Goal: Transaction & Acquisition: Download file/media

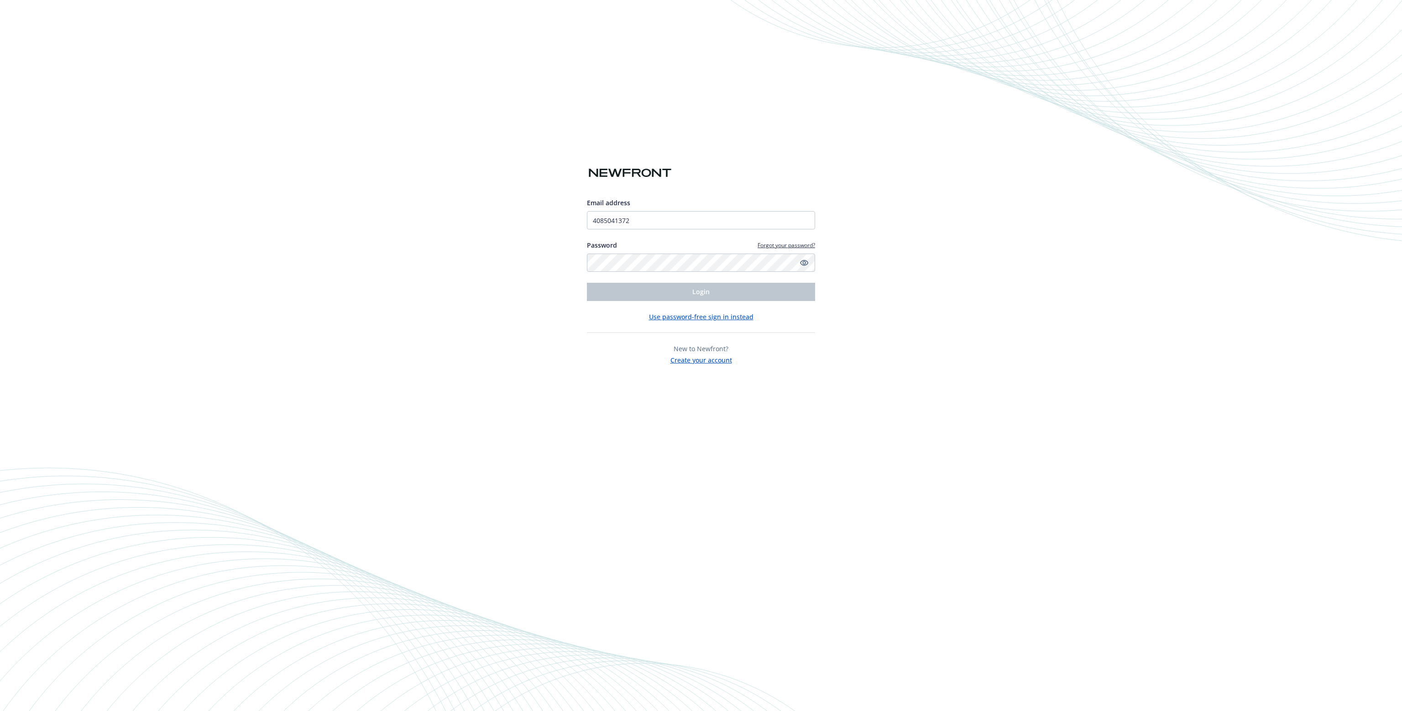
click at [910, 299] on div "Email address 4085041372 Password Forgot your password? Login Use password-free…" at bounding box center [701, 355] width 1402 height 711
click at [803, 263] on icon "Show password" at bounding box center [804, 263] width 8 height 8
click at [803, 263] on icon "Hide password" at bounding box center [804, 262] width 7 height 7
type input "rahul.gupta@sayweee.com"
click at [682, 297] on button "Login" at bounding box center [701, 292] width 228 height 18
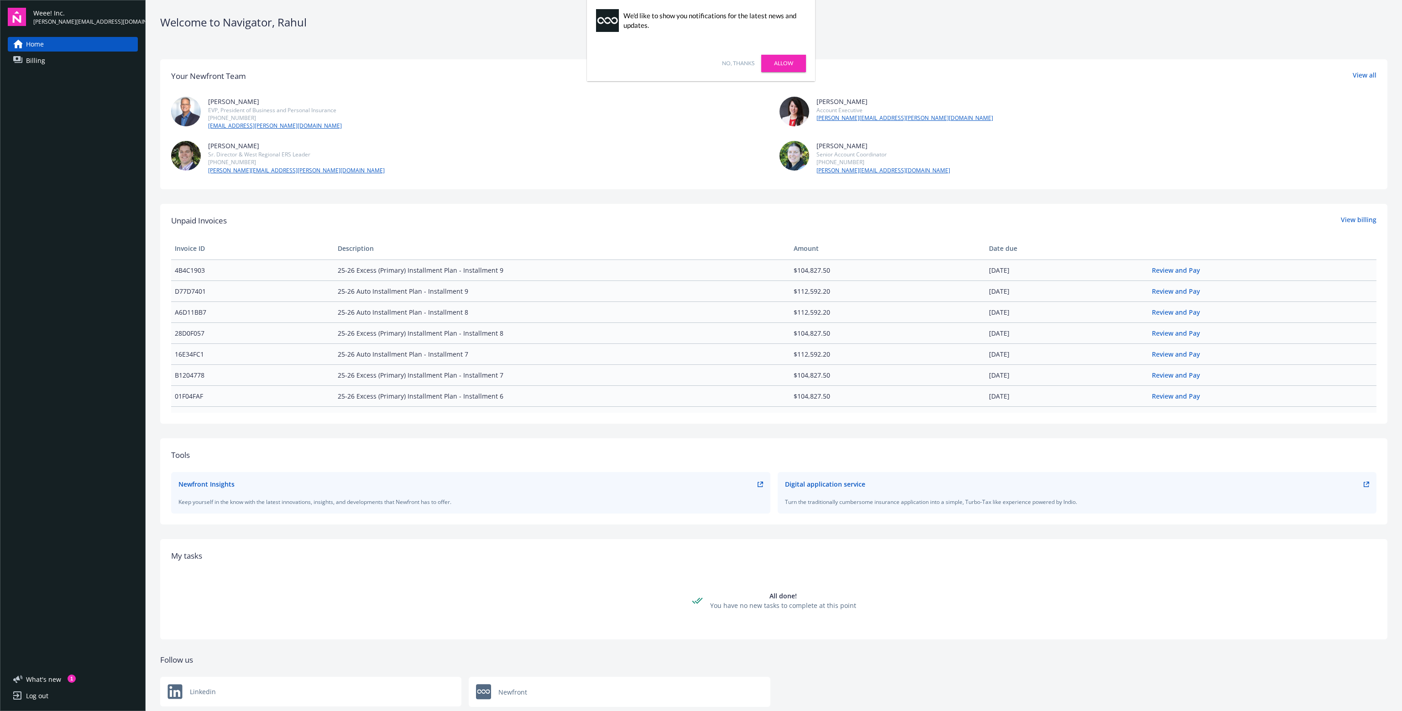
click at [737, 63] on link "No, thanks" at bounding box center [738, 63] width 32 height 8
click at [86, 75] on div "Home Billing" at bounding box center [73, 348] width 130 height 622
click at [33, 59] on span "Billing" at bounding box center [35, 60] width 19 height 15
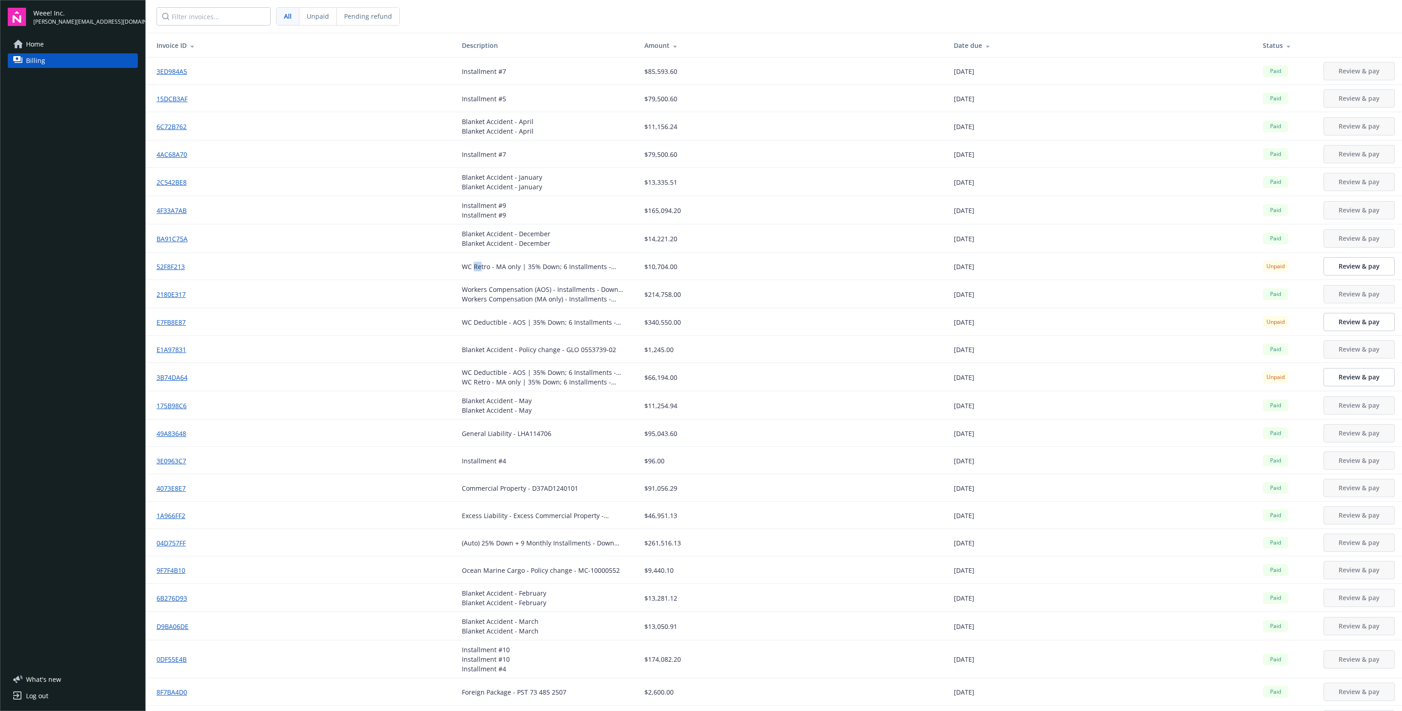
drag, startPoint x: 470, startPoint y: 265, endPoint x: 477, endPoint y: 264, distance: 7.3
click at [477, 264] on div "WC Retro - MA only | 35% Down; 6 Installments - Down payment" at bounding box center [546, 267] width 168 height 10
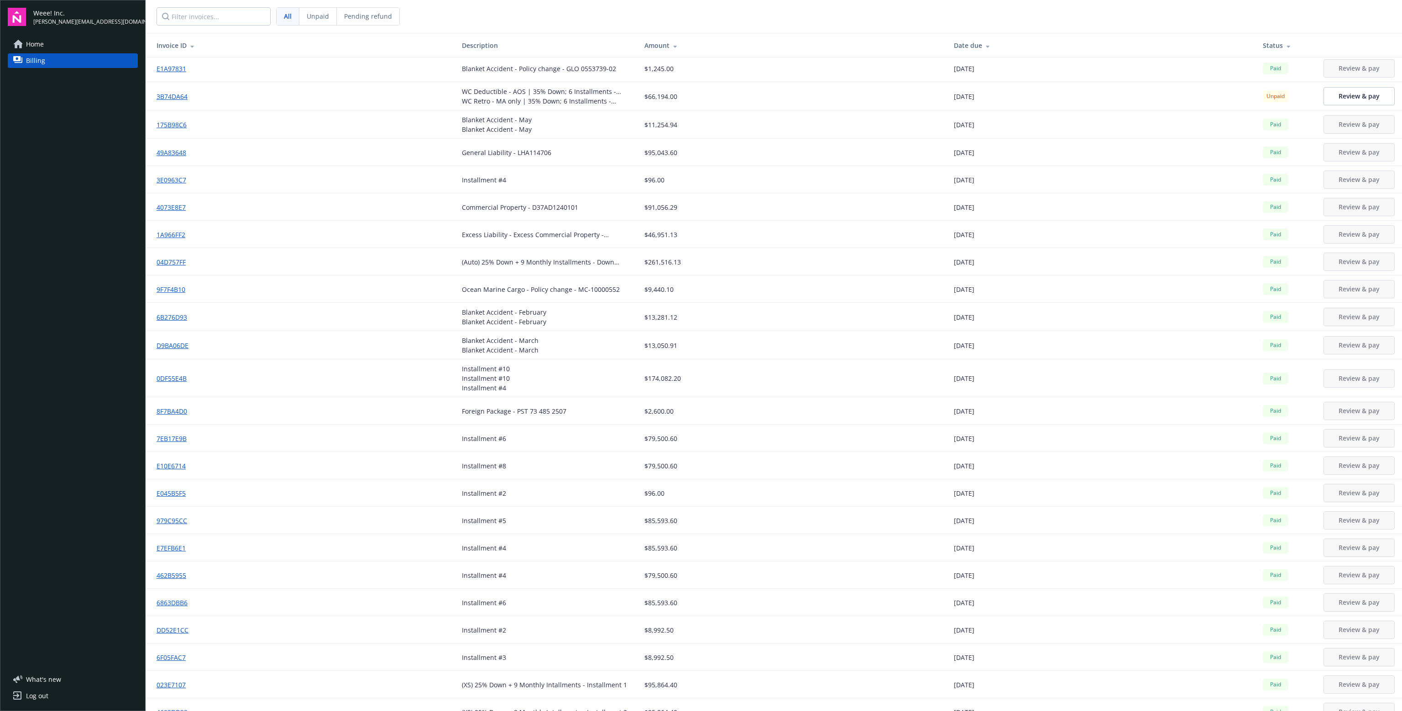
scroll to position [274, 0]
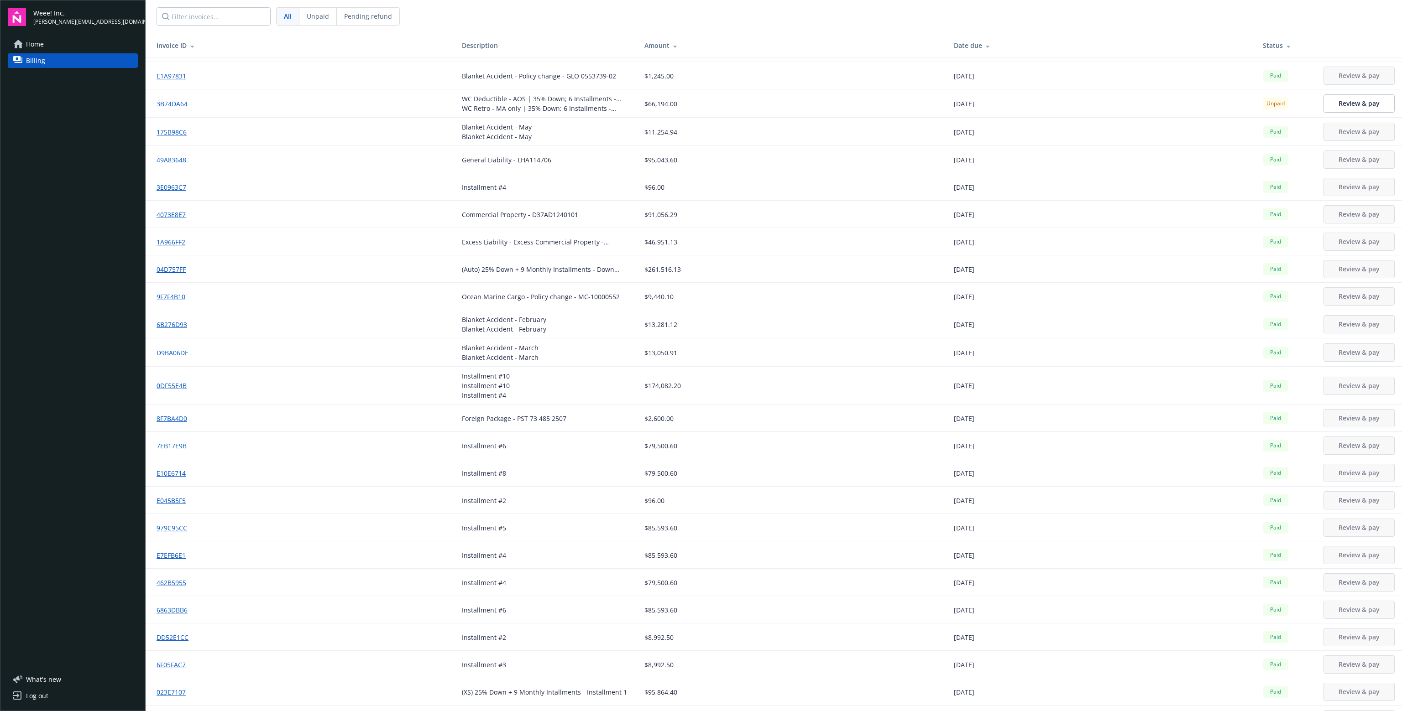
click at [966, 47] on div "Date due" at bounding box center [1101, 46] width 294 height 10
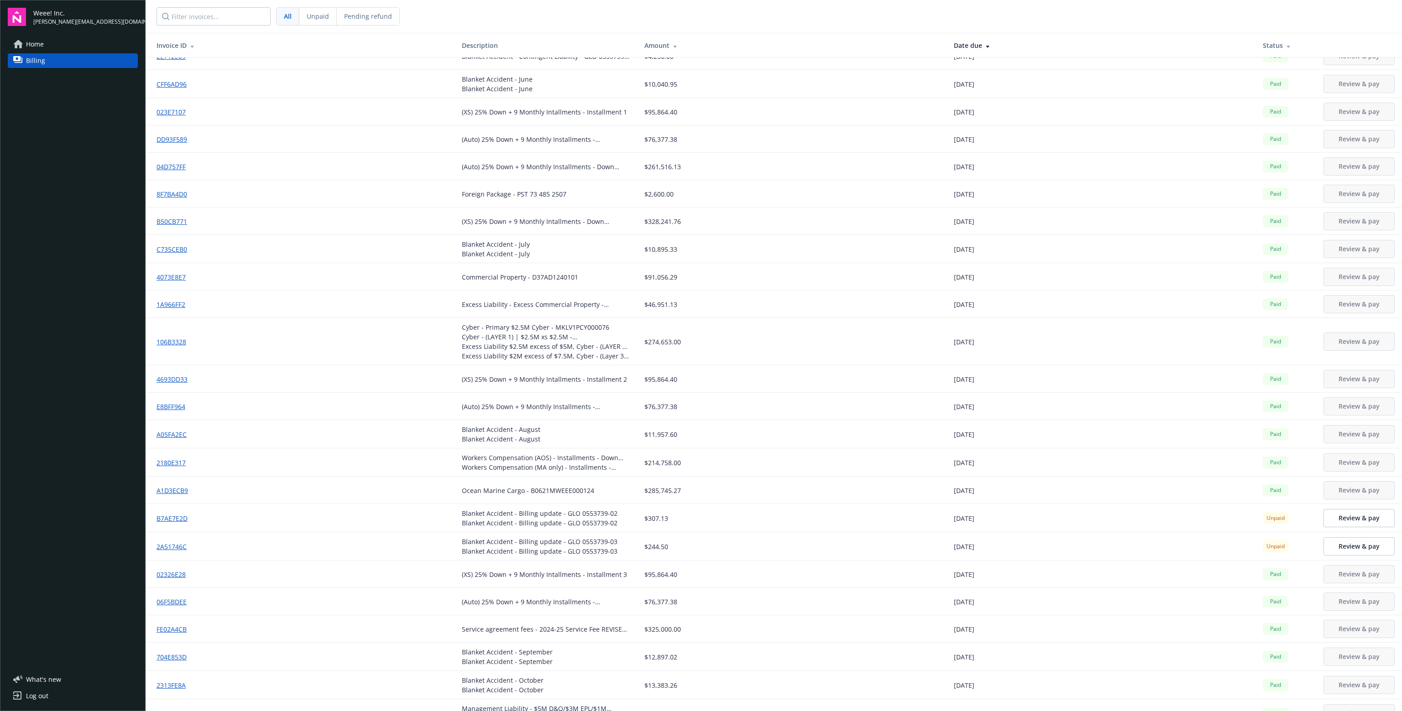
scroll to position [730, 0]
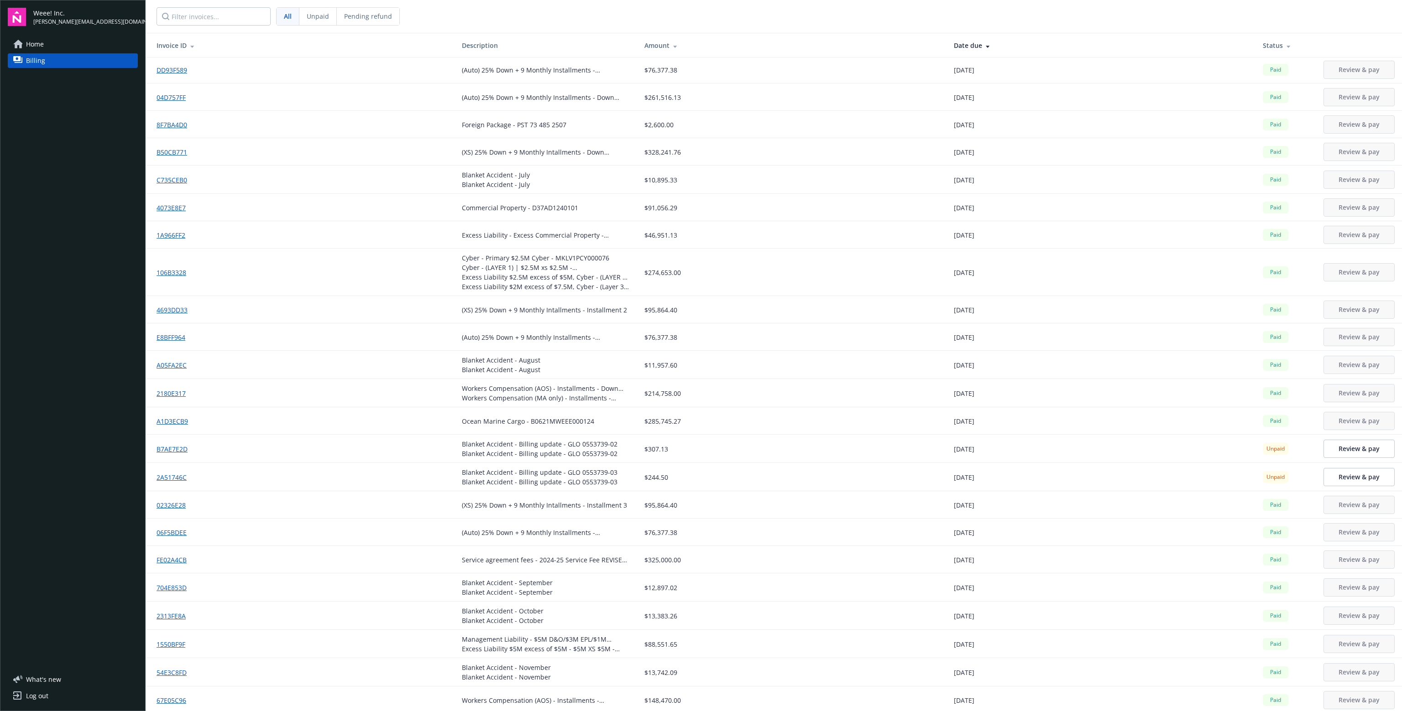
click at [157, 392] on link "2180E317" at bounding box center [175, 394] width 37 height 10
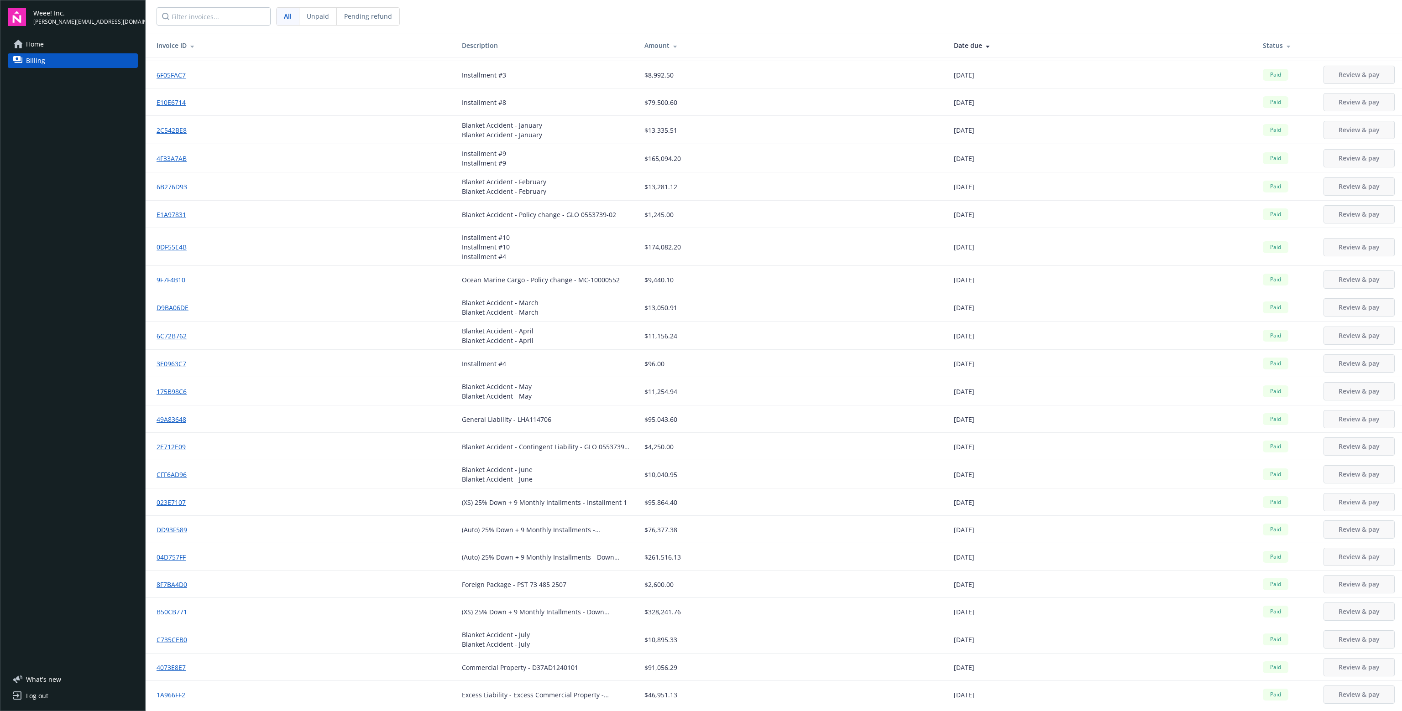
scroll to position [91, 0]
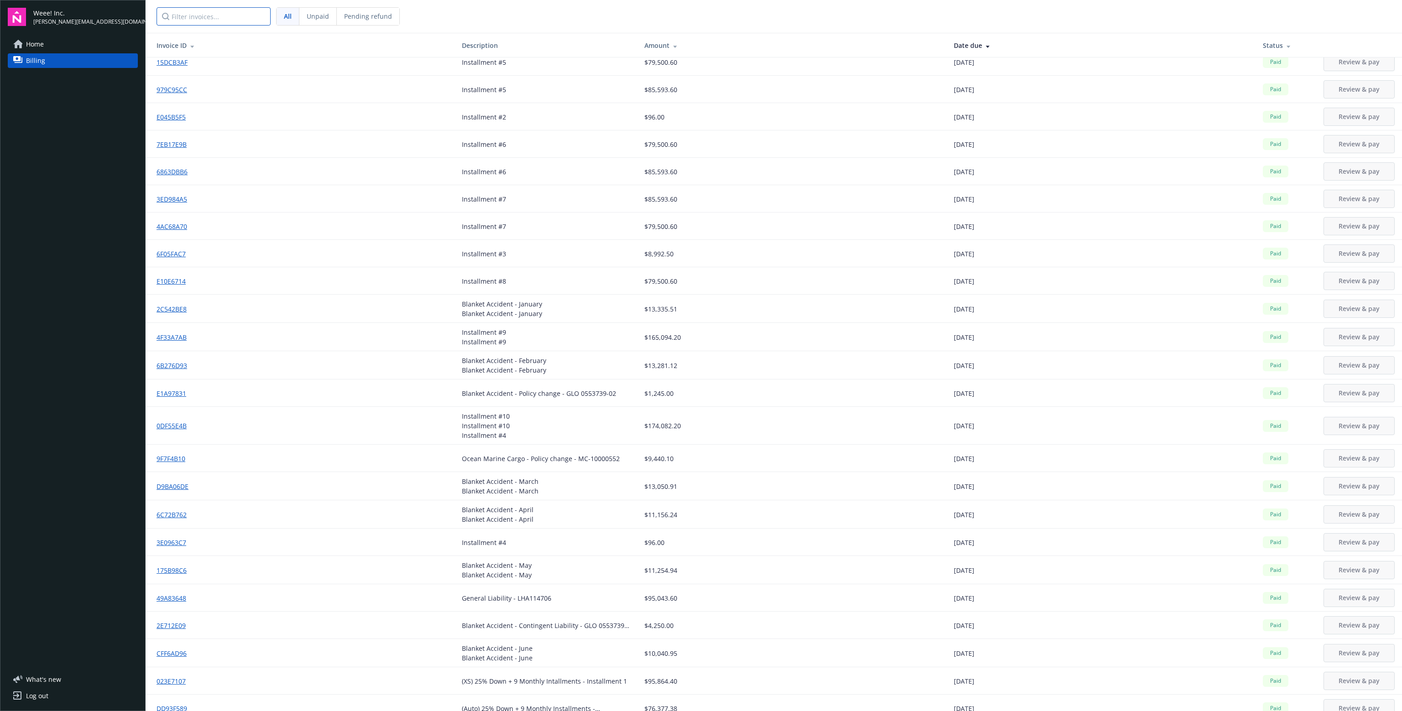
click at [221, 17] on input "Filter invoices..." at bounding box center [214, 16] width 114 height 18
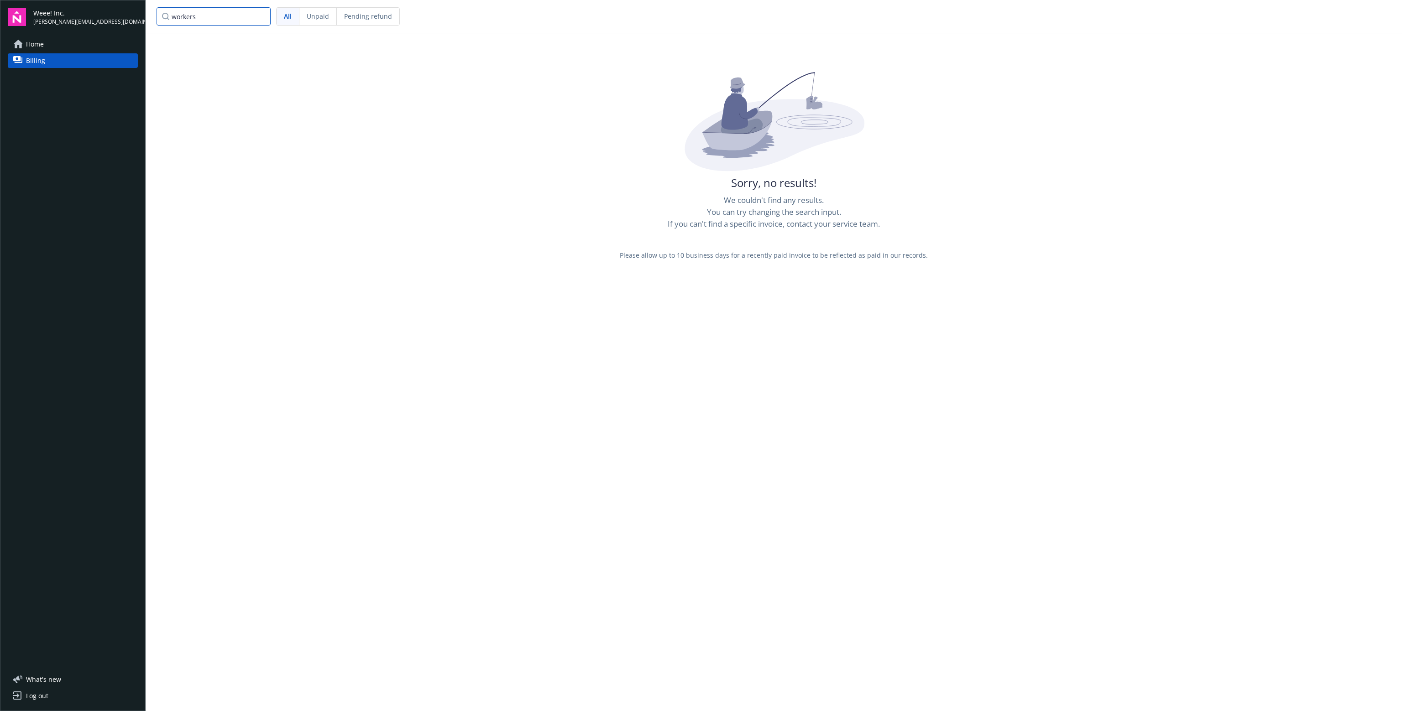
type input "workers"
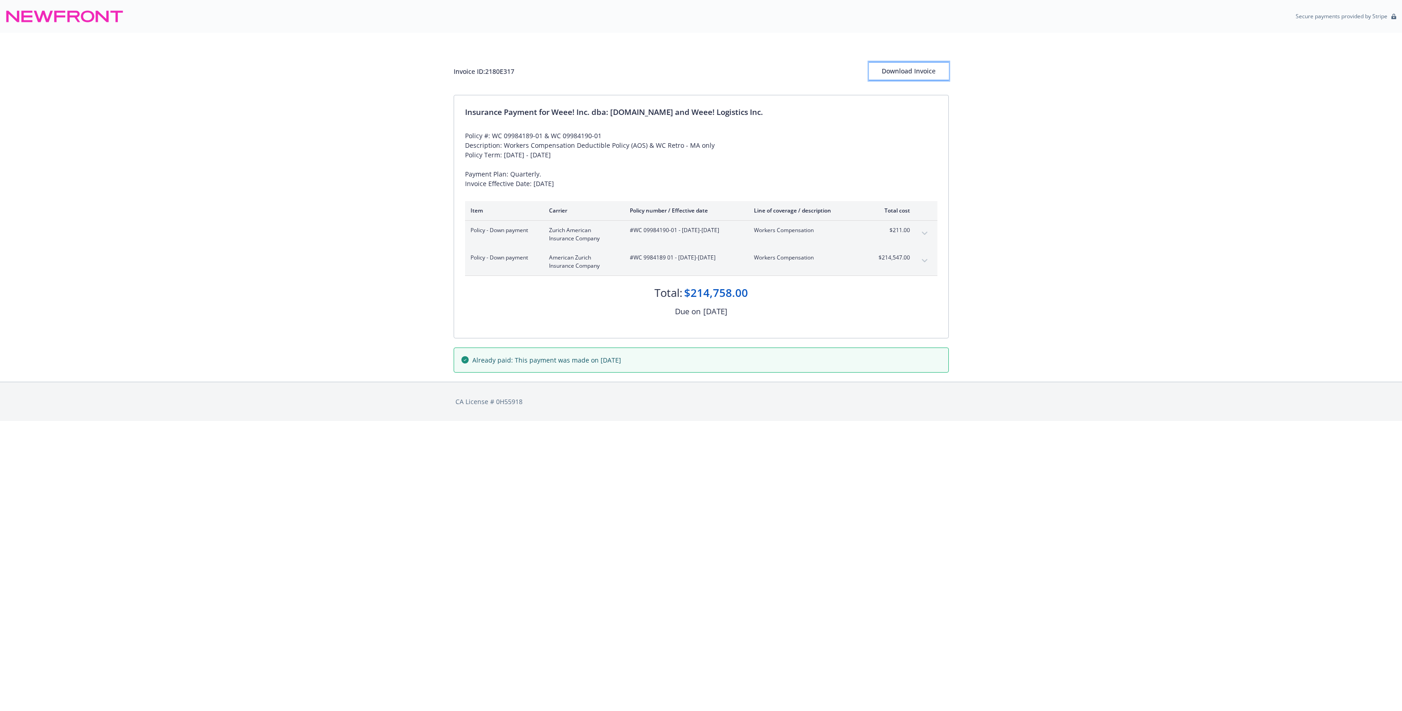
click at [896, 63] on div "Download Invoice" at bounding box center [909, 71] width 80 height 17
